Goal: Transaction & Acquisition: Purchase product/service

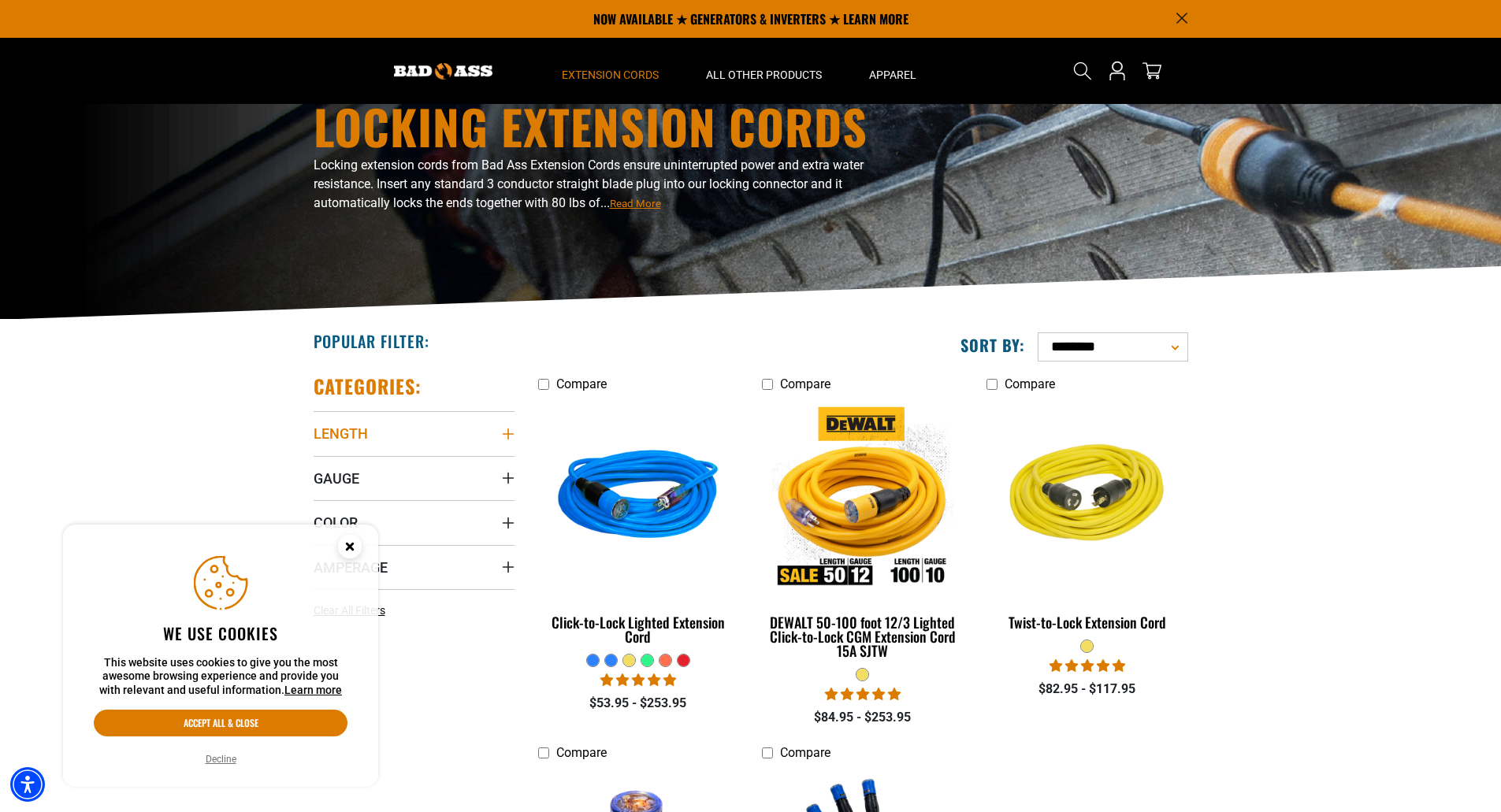
scroll to position [79, 0]
click at [349, 551] on circle "Close this option" at bounding box center [349, 546] width 24 height 24
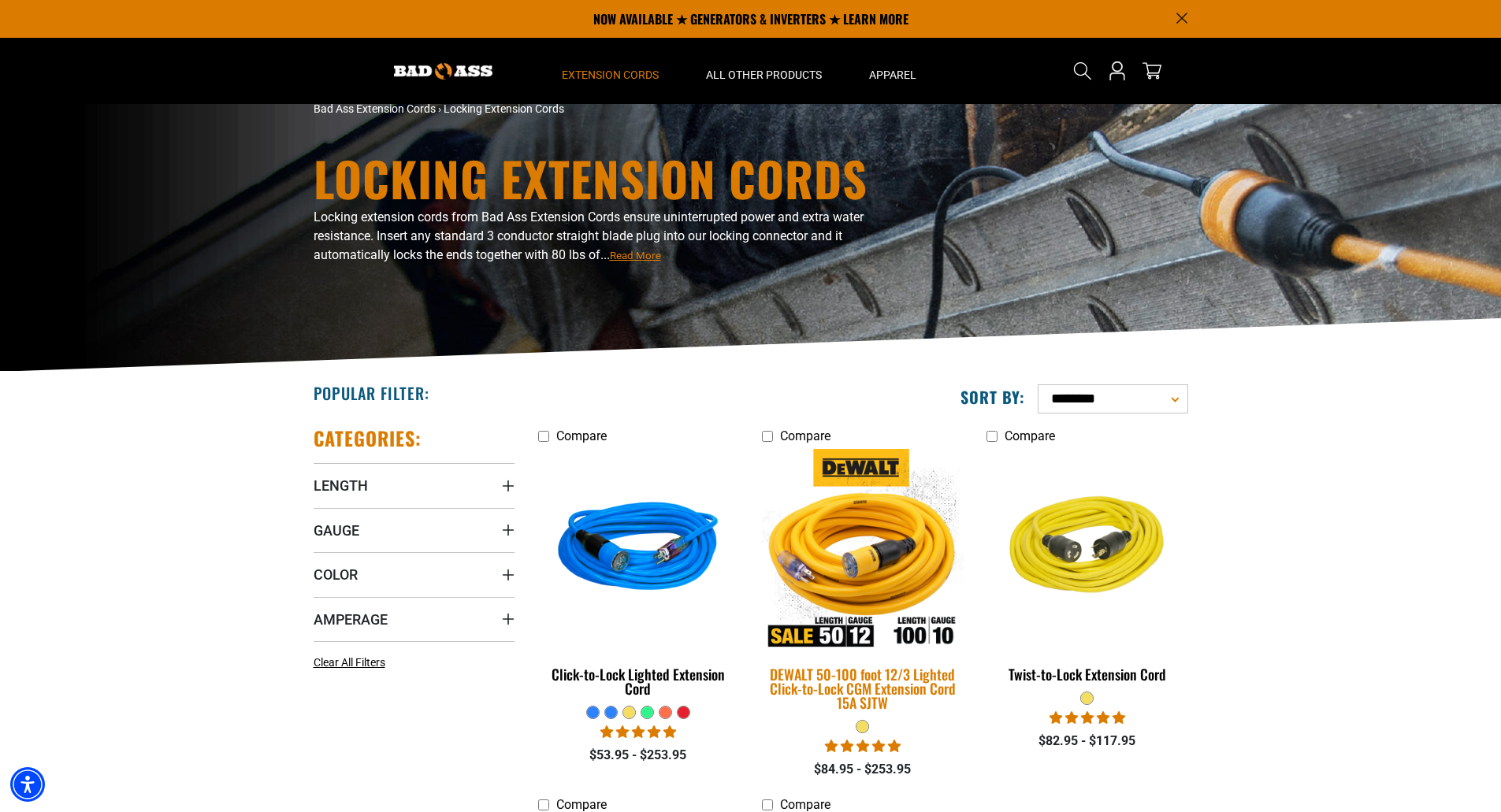
scroll to position [0, 0]
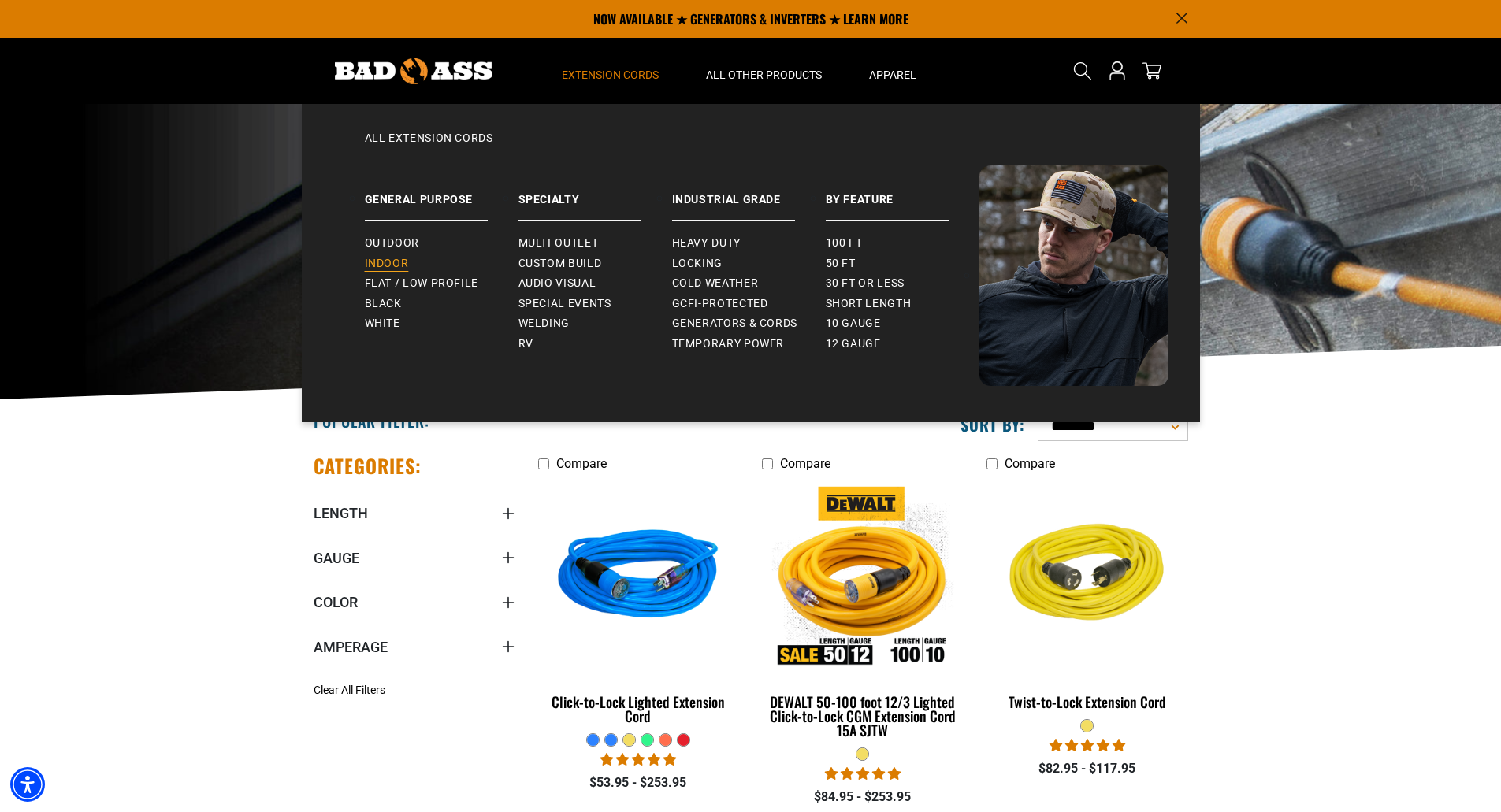
click at [388, 264] on span "Indoor" at bounding box center [387, 263] width 44 height 14
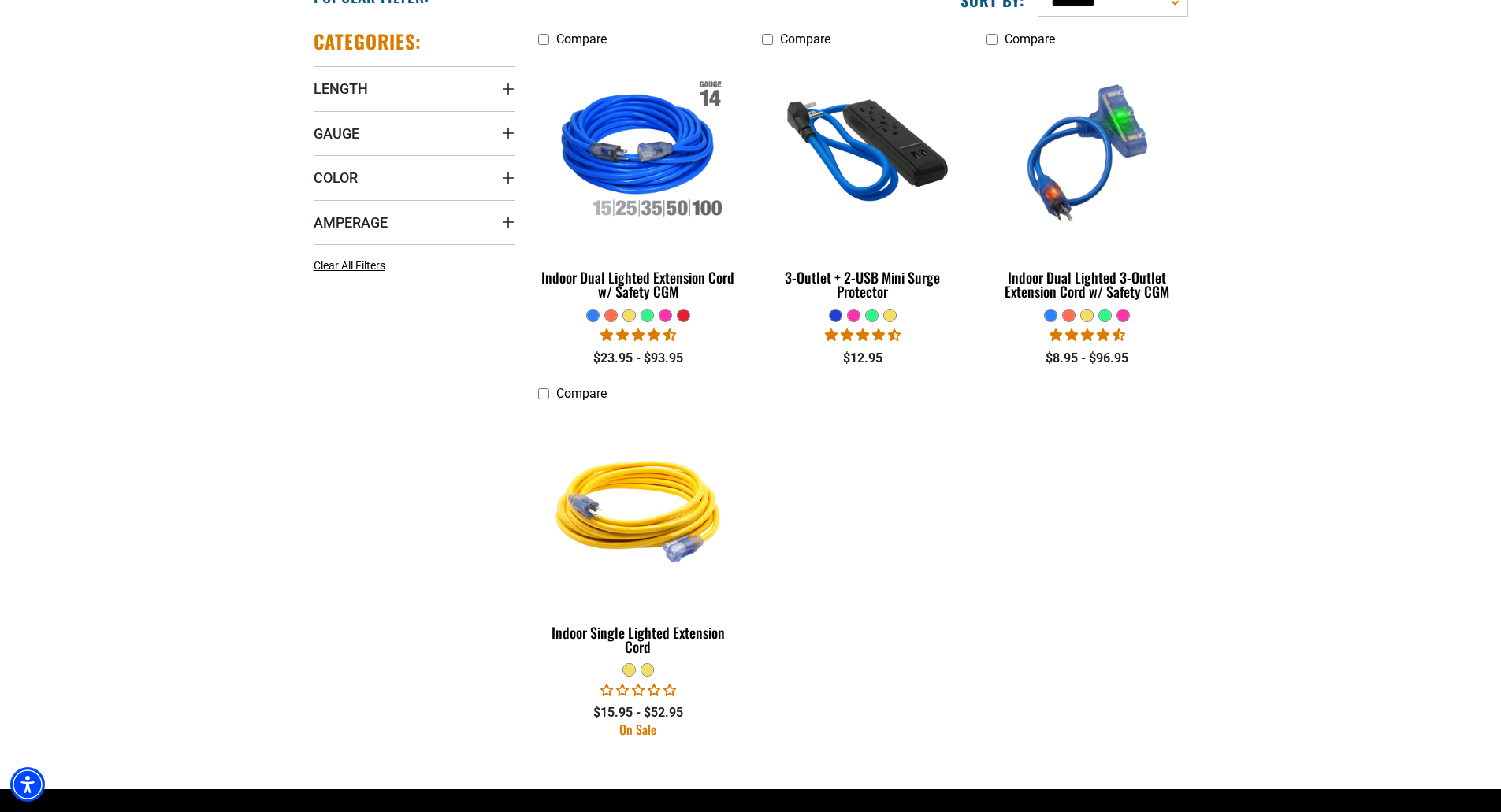
scroll to position [472, 0]
